Goal: Task Accomplishment & Management: Manage account settings

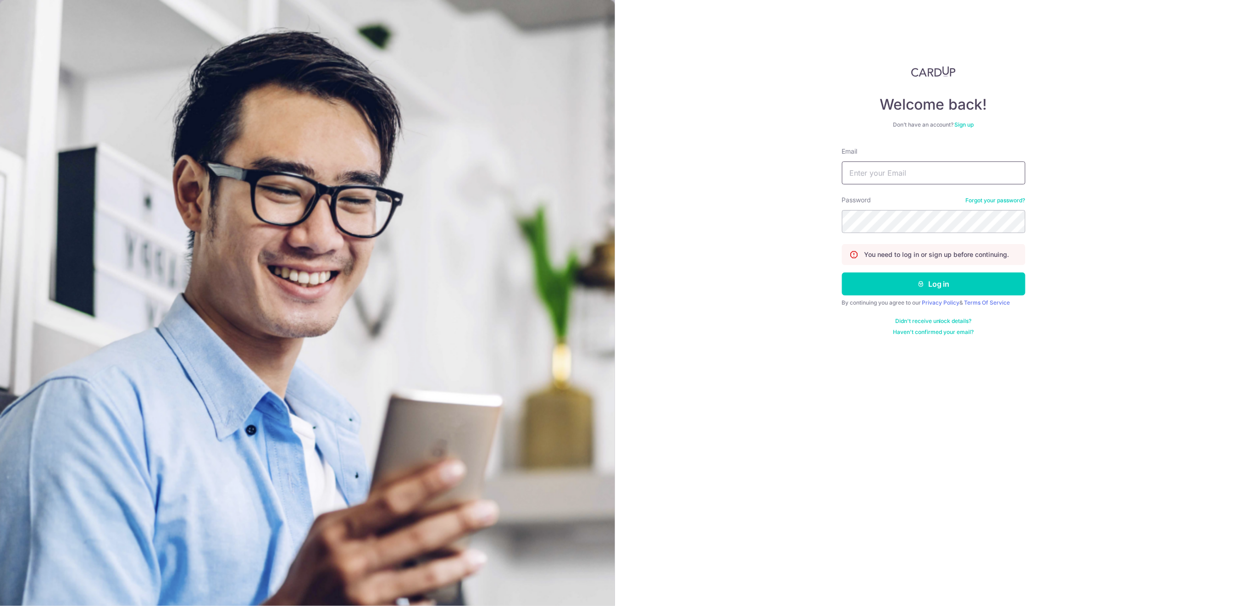
click at [970, 175] on input "Email" at bounding box center [933, 172] width 183 height 23
type input "[EMAIL_ADDRESS][DOMAIN_NAME]"
click at [885, 296] on form "Email info@centaursgroup.com Password Forgot your password? You need to log in …" at bounding box center [933, 241] width 183 height 189
click at [885, 291] on button "Log in" at bounding box center [933, 283] width 183 height 23
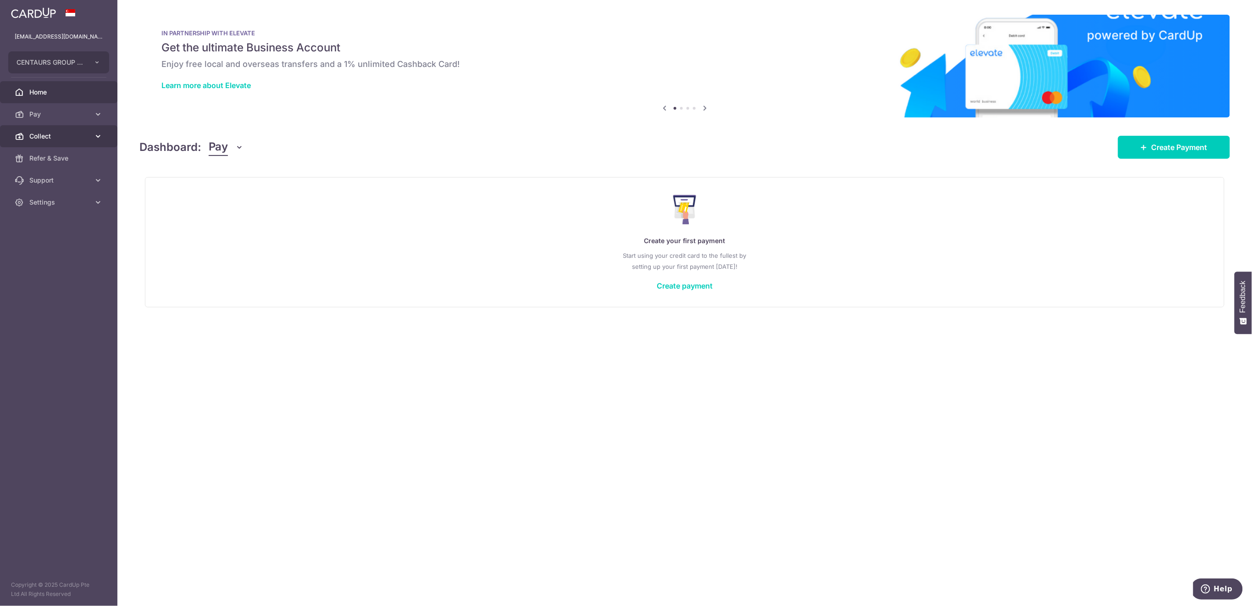
click at [58, 132] on span "Collect" at bounding box center [59, 136] width 61 height 9
click at [52, 156] on span "Dashboard" at bounding box center [59, 158] width 61 height 9
